Goal: Transaction & Acquisition: Purchase product/service

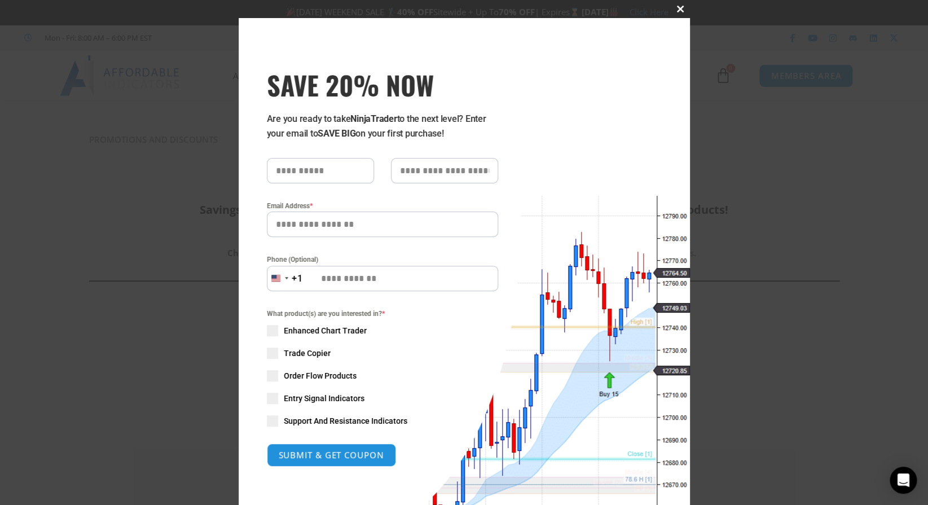
click at [675, 10] on span at bounding box center [681, 9] width 18 height 7
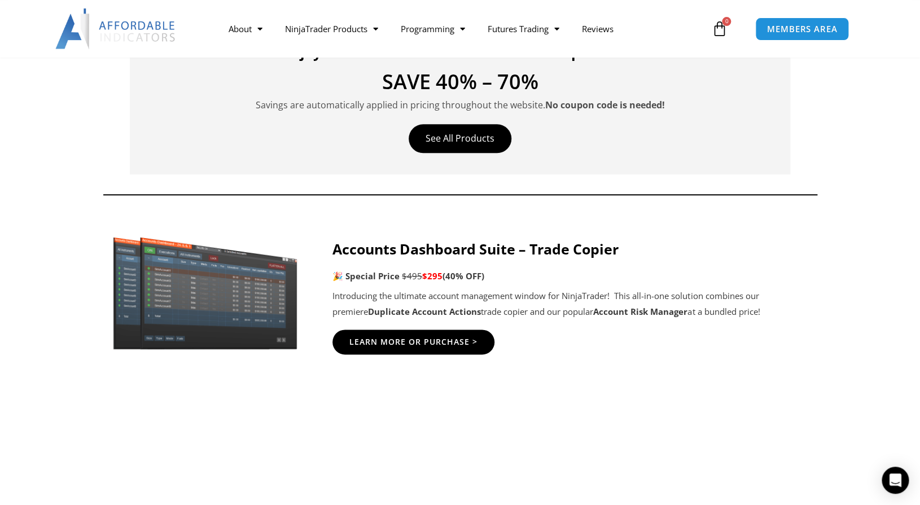
scroll to position [460, 0]
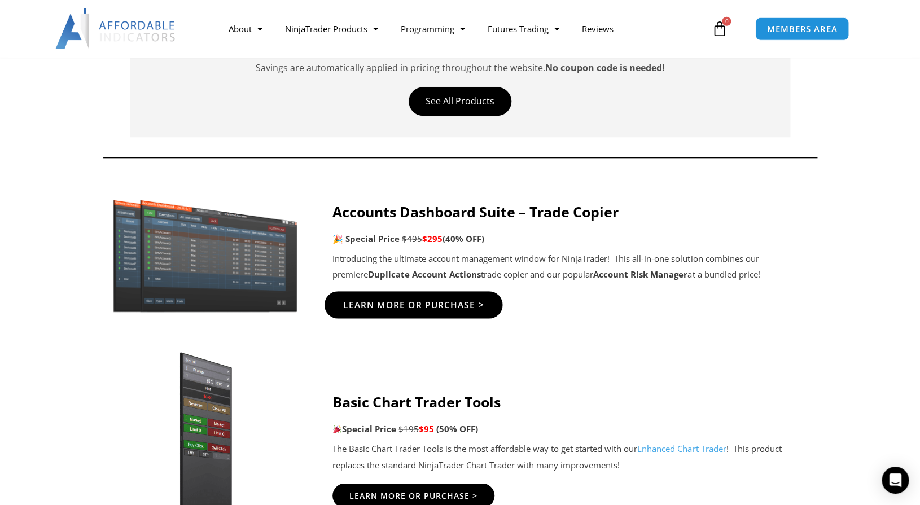
click at [431, 302] on span "Learn More Or Purchase >" at bounding box center [413, 305] width 141 height 8
click at [424, 307] on span "Learn More Or Purchase >" at bounding box center [413, 305] width 141 height 8
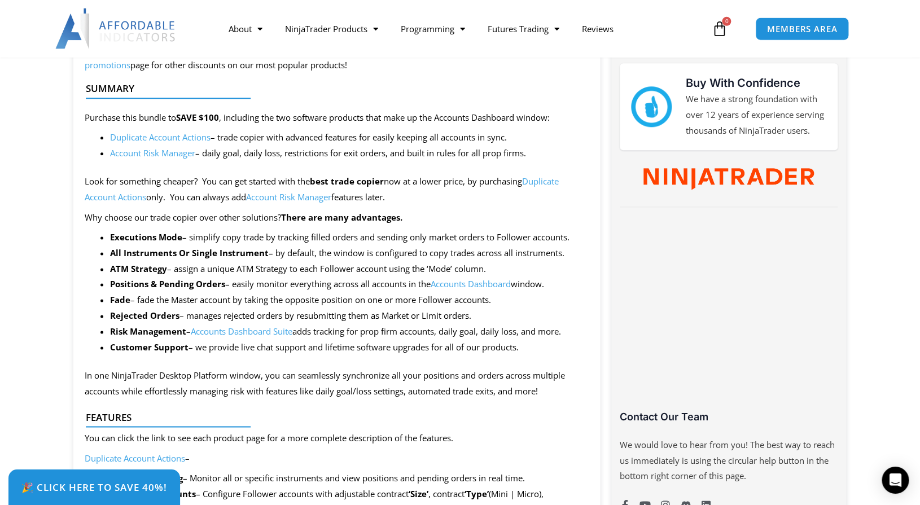
scroll to position [494, 0]
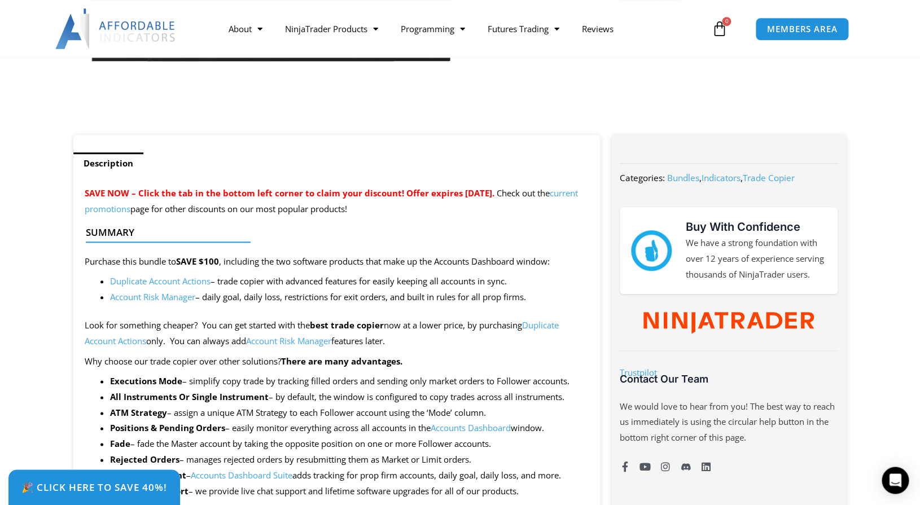
scroll to position [352, 0]
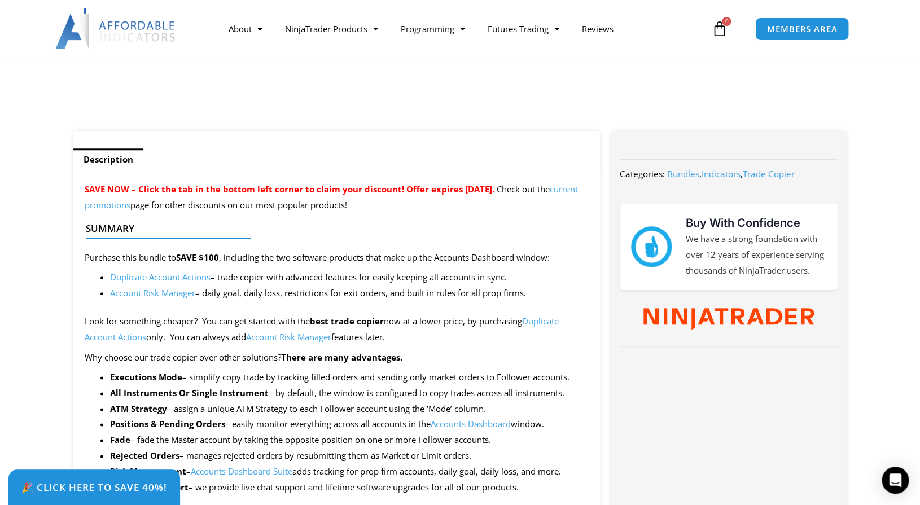
click at [177, 279] on link "Duplicate Account Actions" at bounding box center [160, 276] width 100 height 11
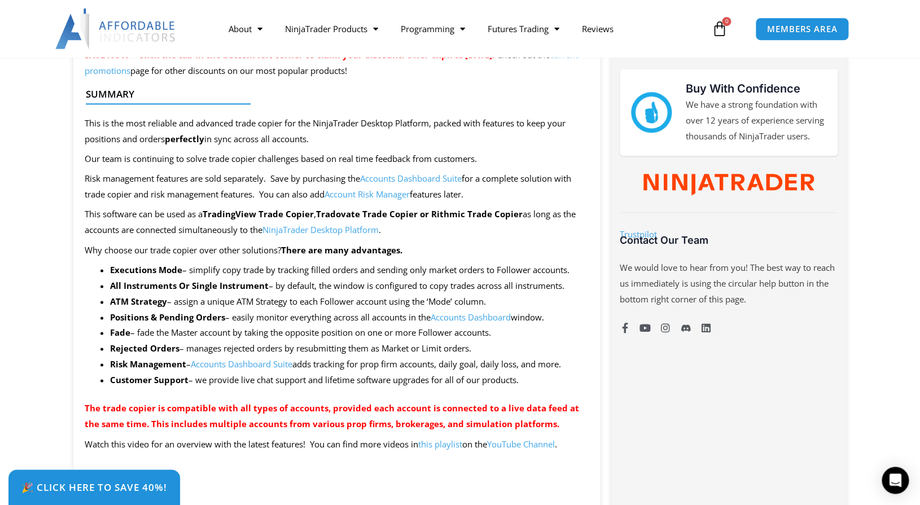
scroll to position [487, 0]
